Goal: Find contact information: Find contact information

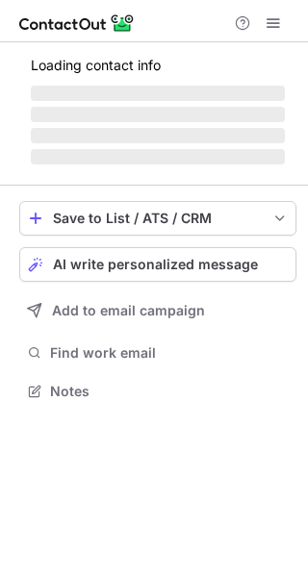
scroll to position [9, 10]
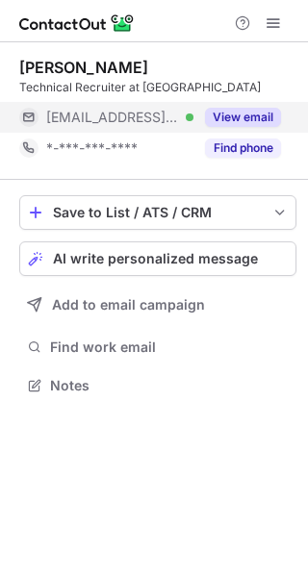
click at [267, 113] on button "View email" at bounding box center [243, 117] width 76 height 19
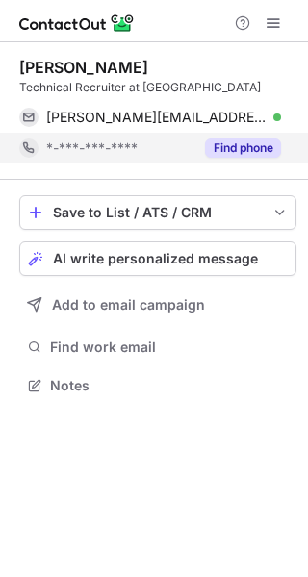
click at [265, 141] on button "Find phone" at bounding box center [243, 148] width 76 height 19
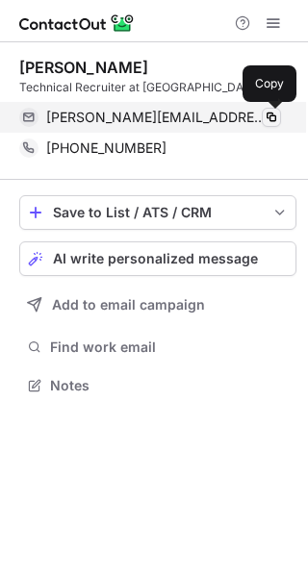
click at [265, 119] on span at bounding box center [271, 117] width 15 height 15
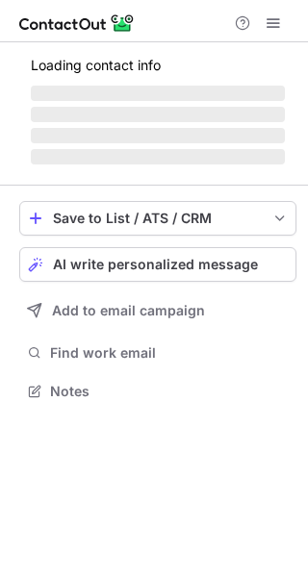
scroll to position [389, 308]
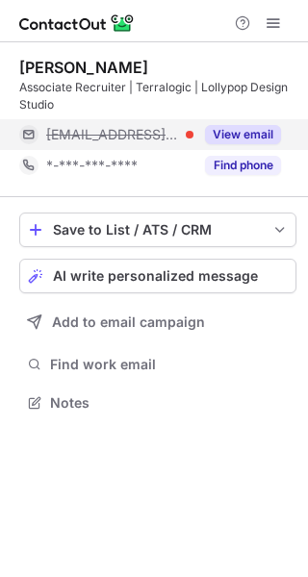
click at [242, 131] on button "View email" at bounding box center [243, 134] width 76 height 19
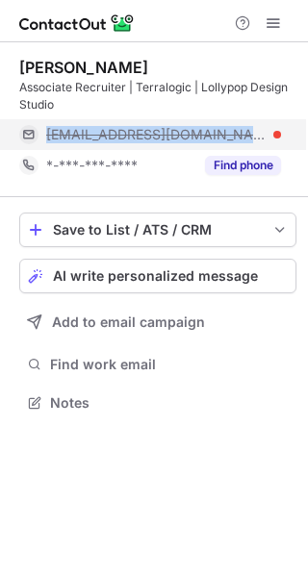
drag, startPoint x: 232, startPoint y: 136, endPoint x: 46, endPoint y: 145, distance: 185.9
click at [46, 145] on div "ashwin.m@terralogic.com" at bounding box center [150, 134] width 262 height 31
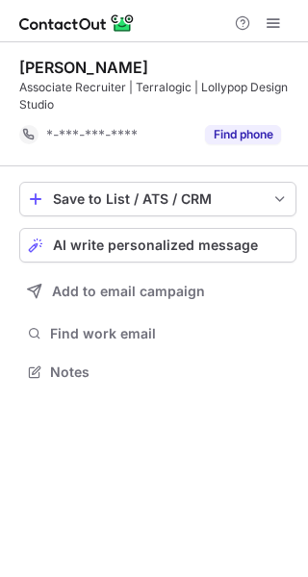
scroll to position [358, 308]
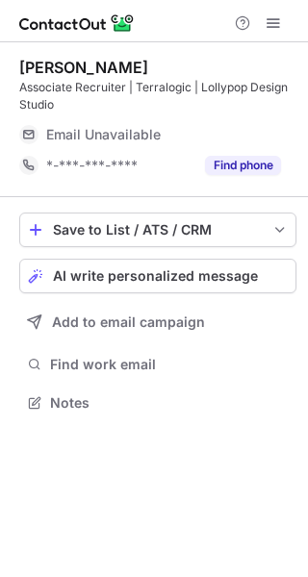
scroll to position [389, 308]
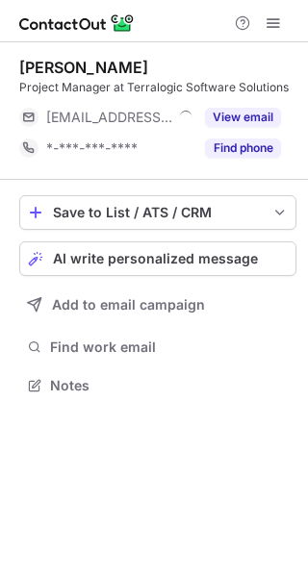
scroll to position [9, 10]
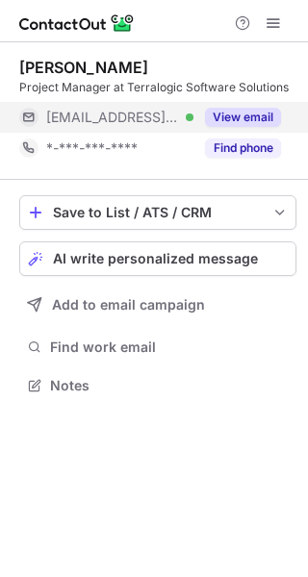
click at [252, 114] on button "View email" at bounding box center [243, 117] width 76 height 19
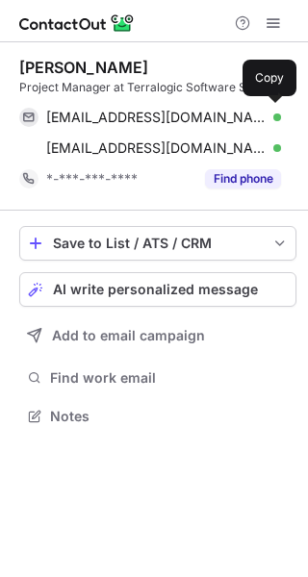
scroll to position [402, 308]
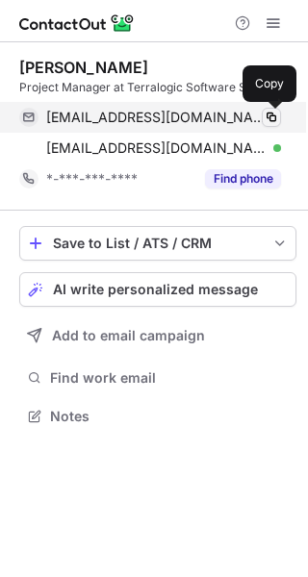
click at [272, 114] on span at bounding box center [271, 117] width 15 height 15
